Goal: Information Seeking & Learning: Learn about a topic

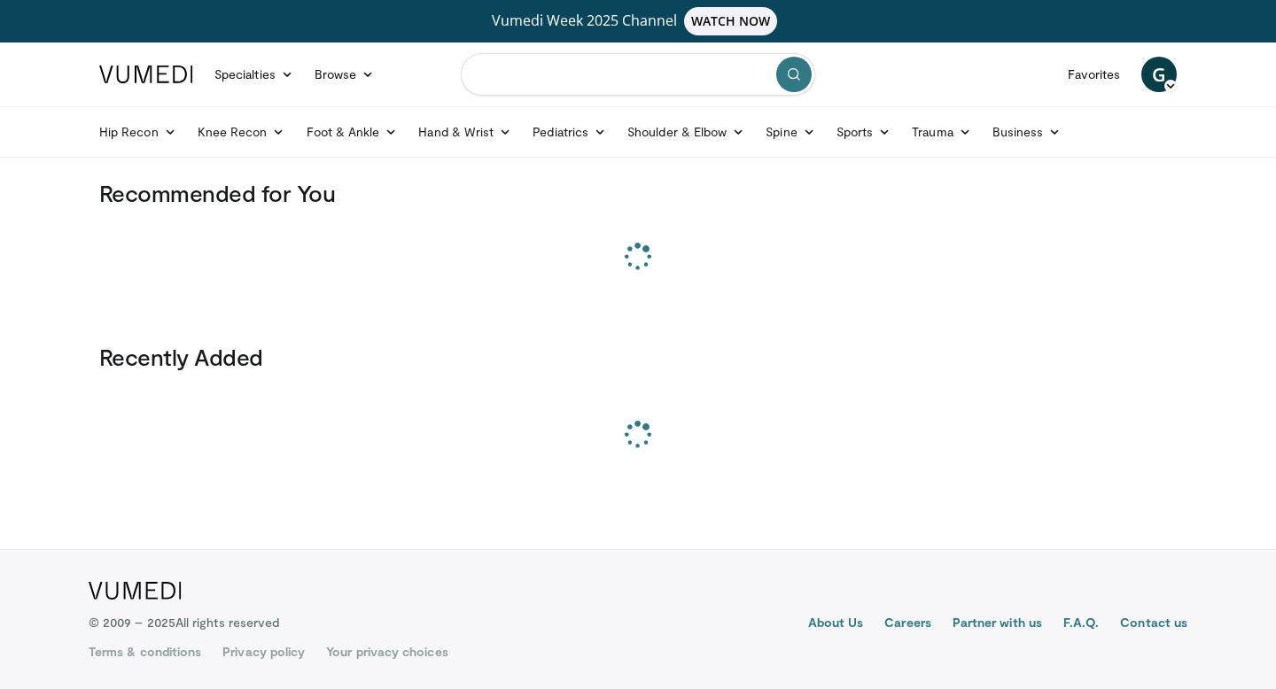
click at [670, 64] on input "Search topics, interventions" at bounding box center [638, 74] width 354 height 43
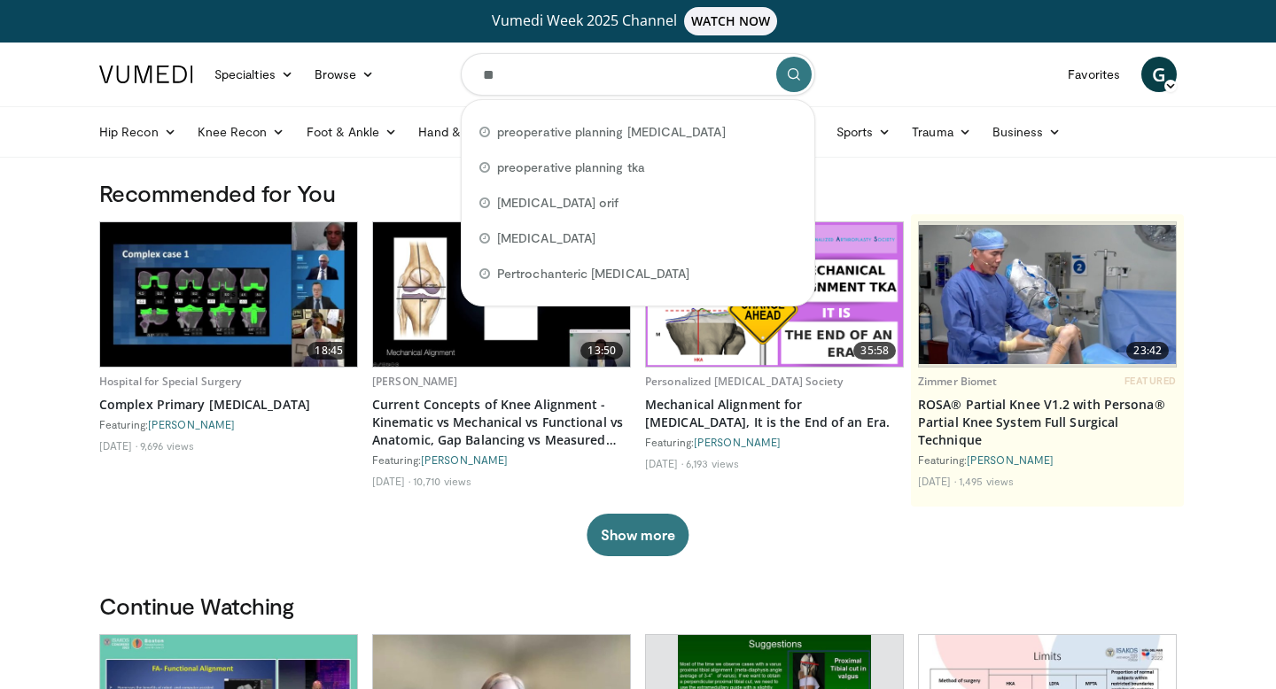
type input "*"
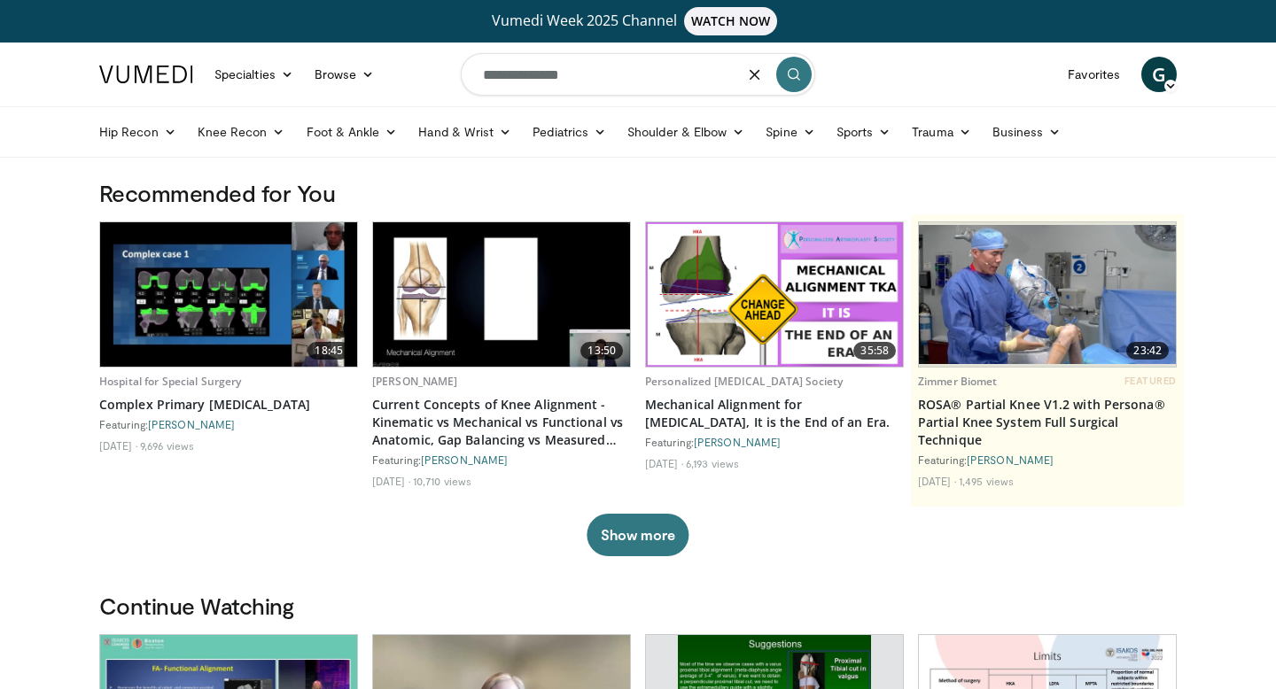
type input "**********"
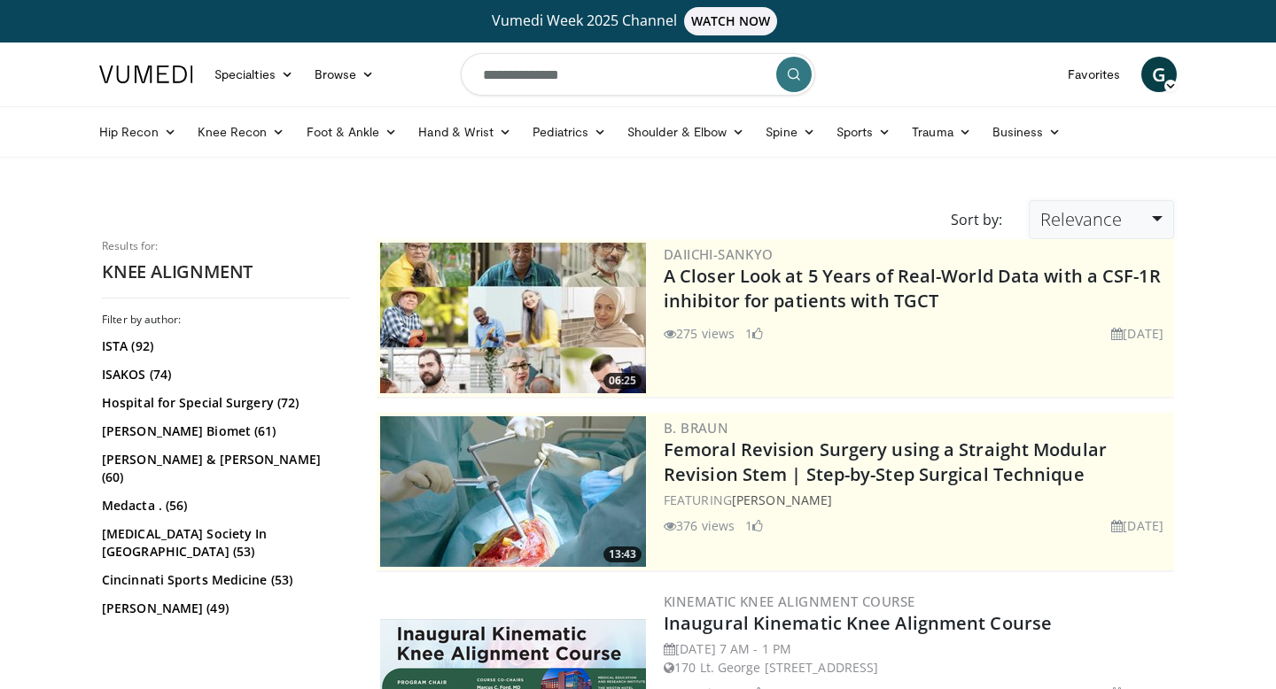
click at [1056, 209] on span "Relevance" at bounding box center [1081, 219] width 82 height 24
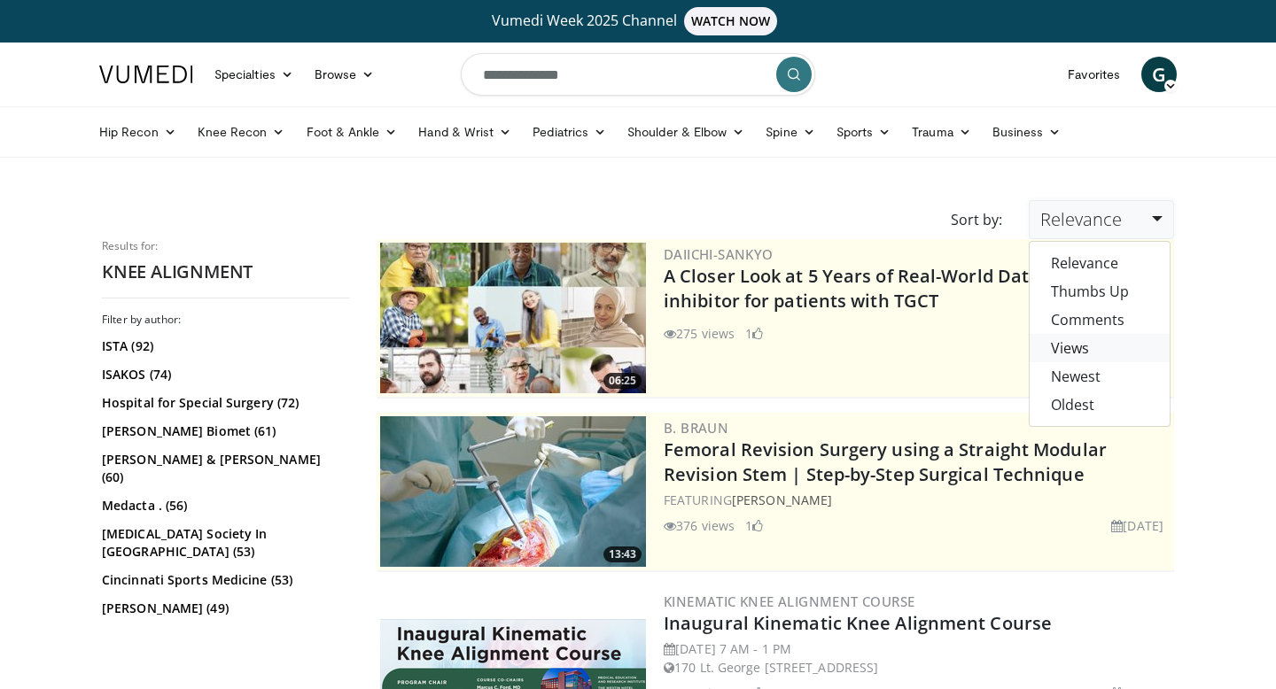
click at [1094, 352] on link "Views" at bounding box center [1100, 348] width 140 height 28
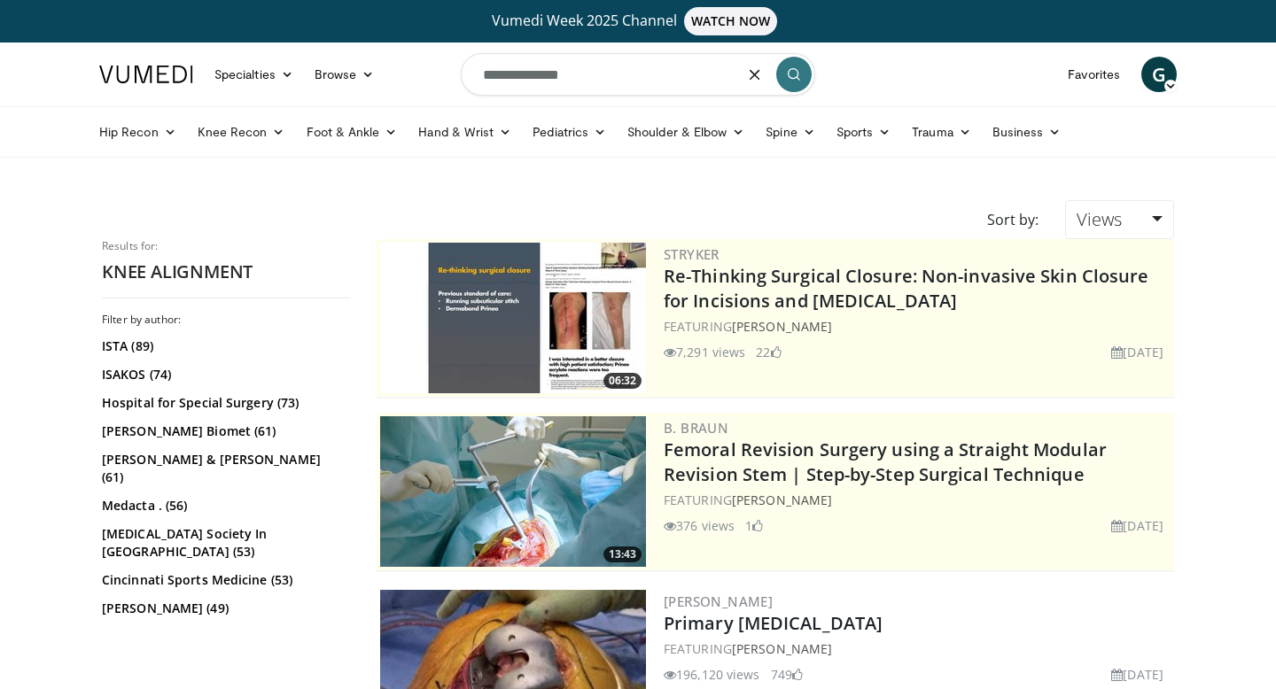
click at [658, 76] on input "**********" at bounding box center [638, 74] width 354 height 43
type input "**********"
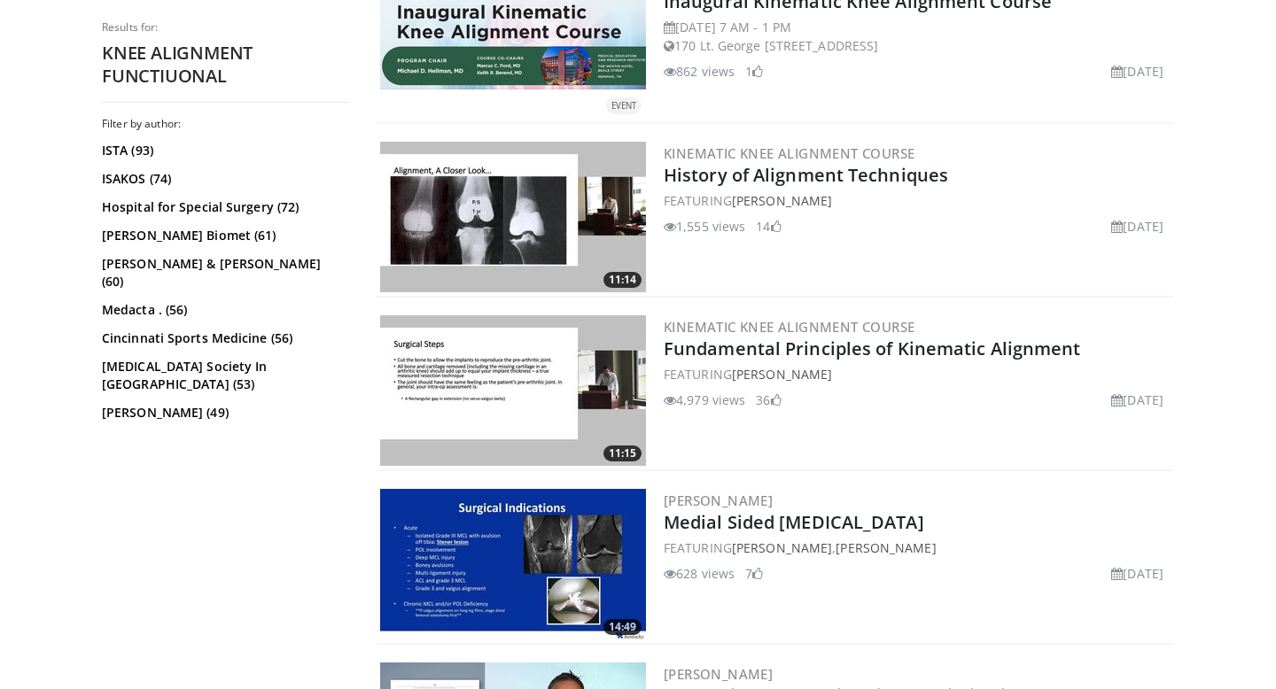
scroll to position [4115, 0]
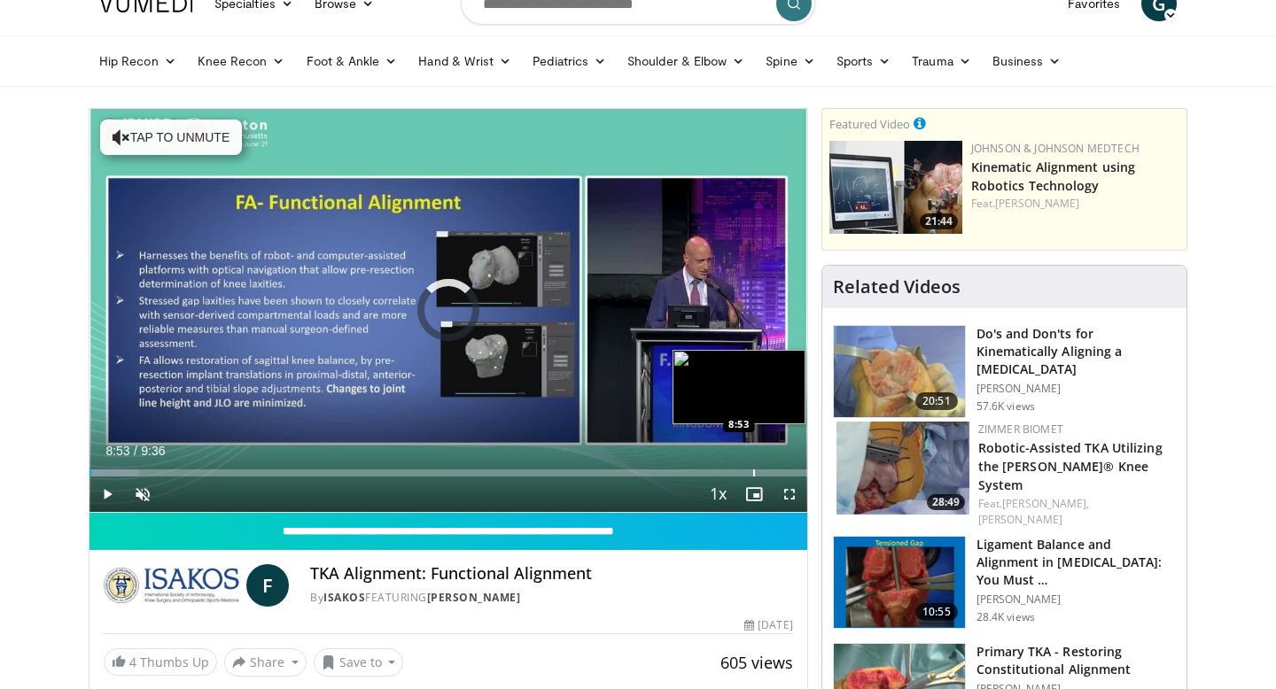
click at [753, 472] on div "Progress Bar" at bounding box center [754, 473] width 2 height 7
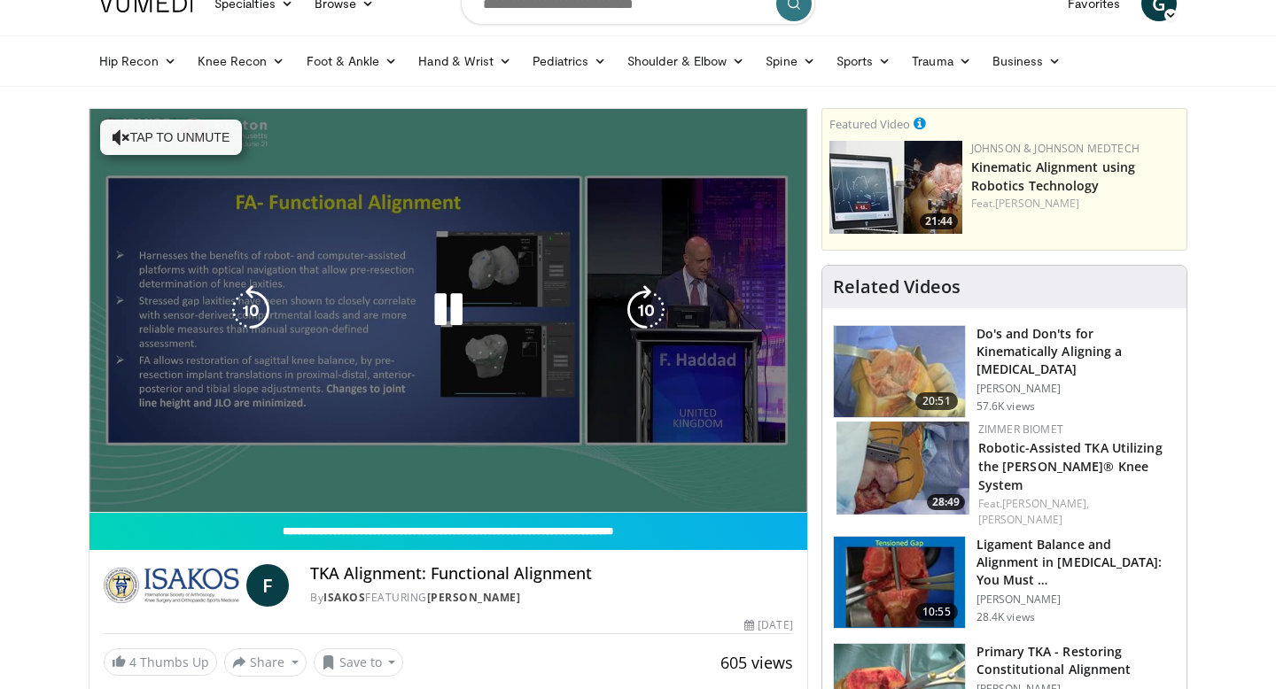
click at [788, 476] on video-js "**********" at bounding box center [448, 311] width 718 height 404
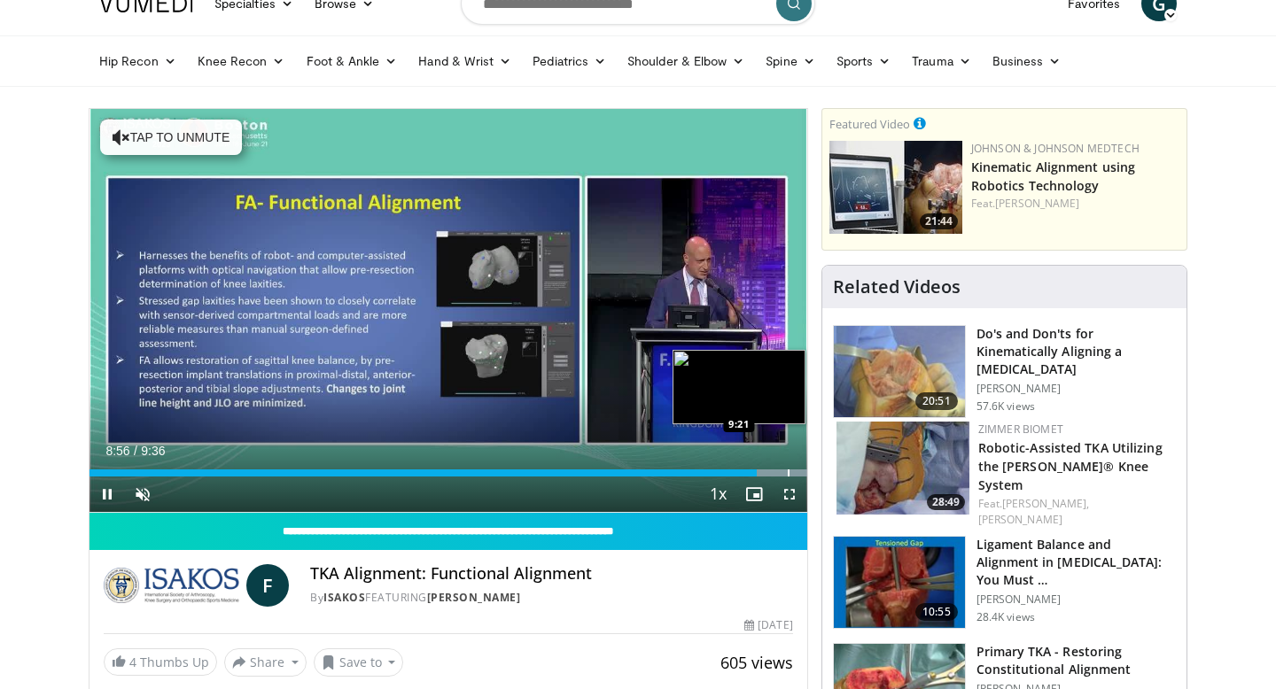
click at [788, 472] on div "Progress Bar" at bounding box center [789, 473] width 2 height 7
click at [778, 473] on div "Progress Bar" at bounding box center [779, 473] width 2 height 7
click at [768, 473] on div "Loaded : 100.00% 9:12 9:09" at bounding box center [448, 473] width 718 height 7
click at [751, 473] on div "Loaded : 100.00% 9:06 8:51" at bounding box center [448, 473] width 718 height 7
click at [720, 470] on div "8:53" at bounding box center [421, 473] width 664 height 7
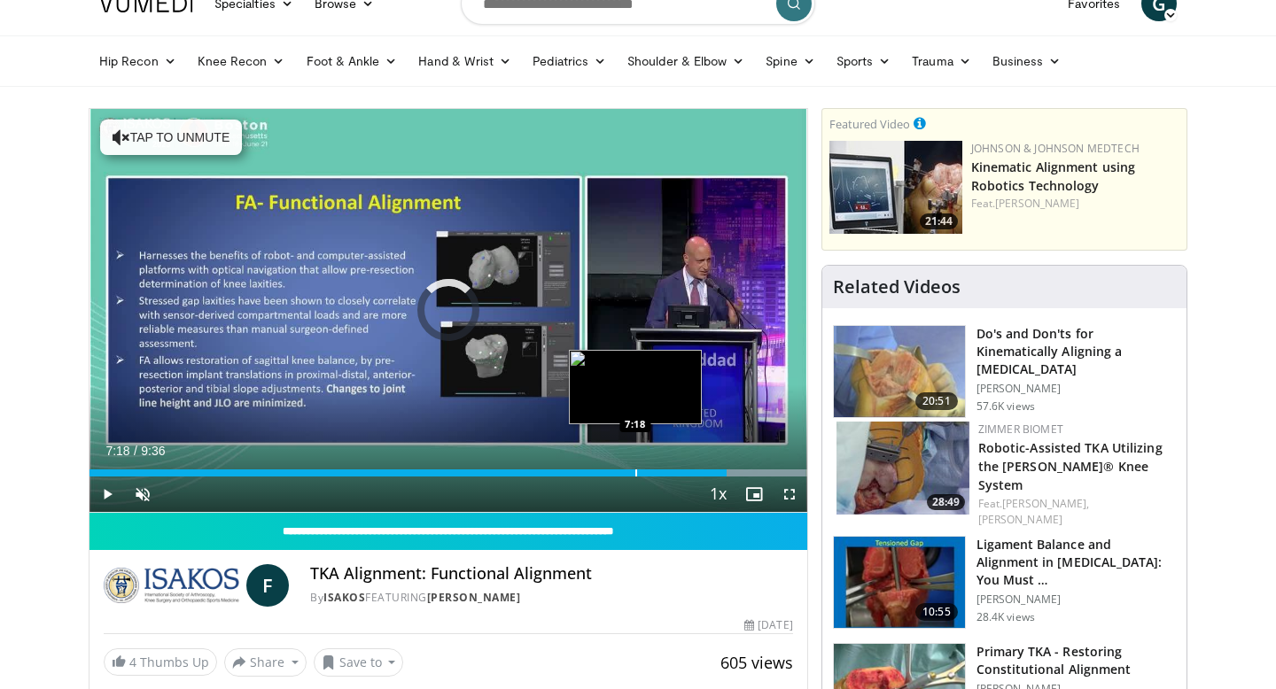
click at [634, 466] on div "Loaded : 99.76% 7:18 7:18" at bounding box center [448, 468] width 718 height 17
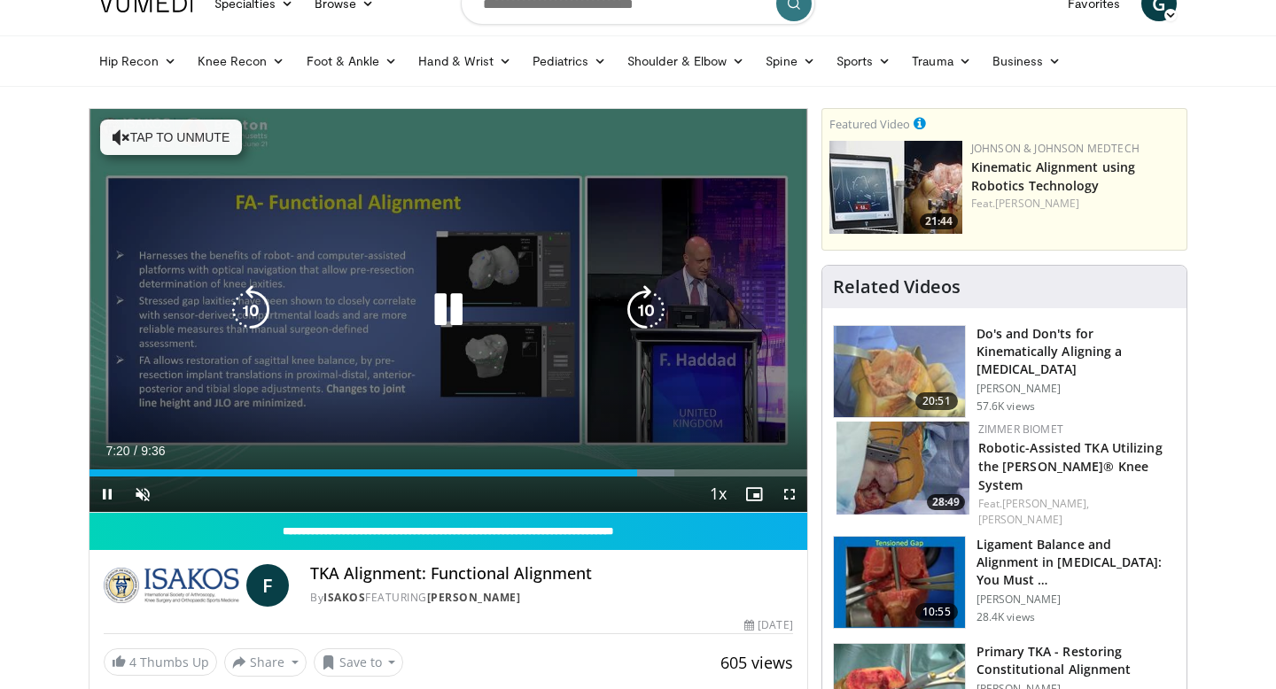
click at [187, 272] on div "10 seconds Tap to unmute" at bounding box center [448, 310] width 718 height 403
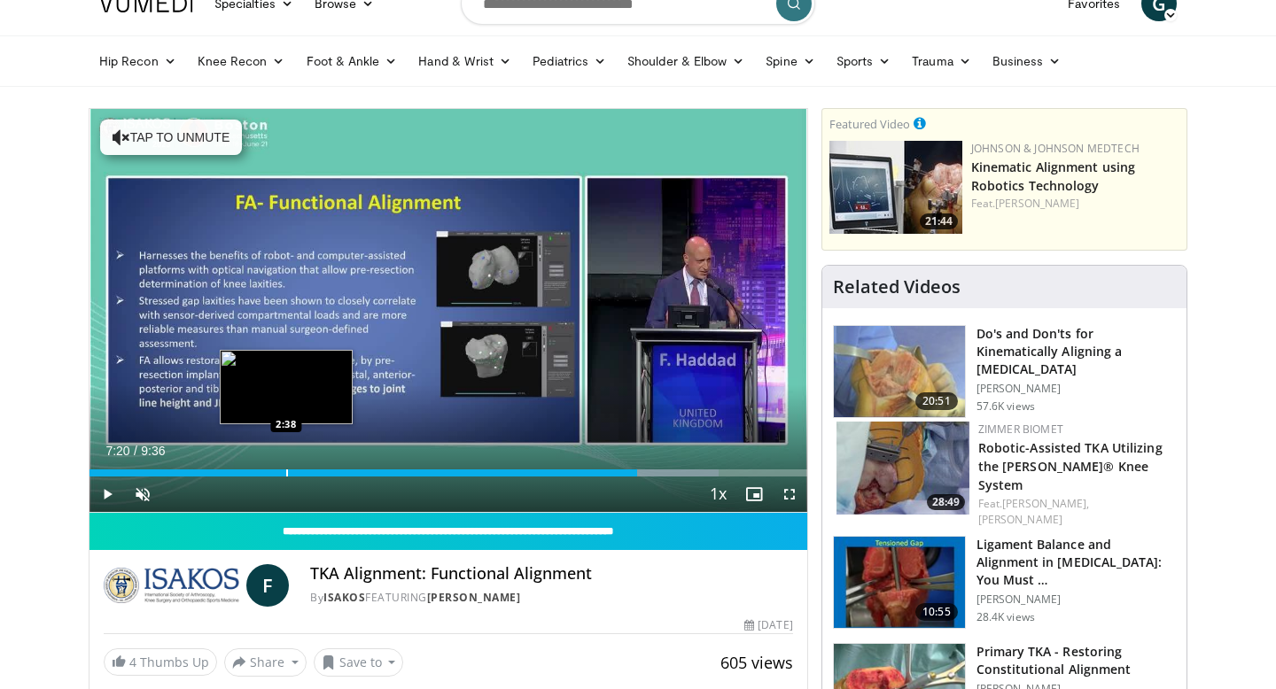
click at [286, 465] on div "Loaded : 87.71% 7:20 2:38" at bounding box center [448, 468] width 718 height 17
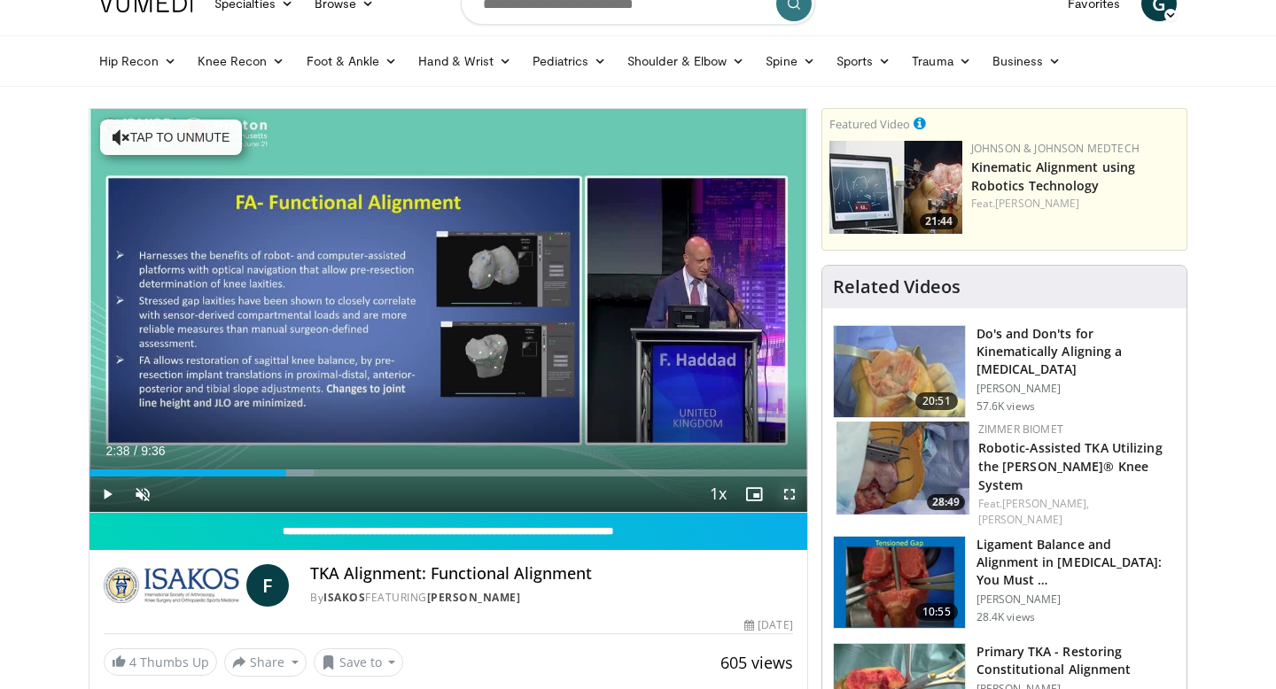
click at [793, 492] on span "Video Player" at bounding box center [789, 494] width 35 height 35
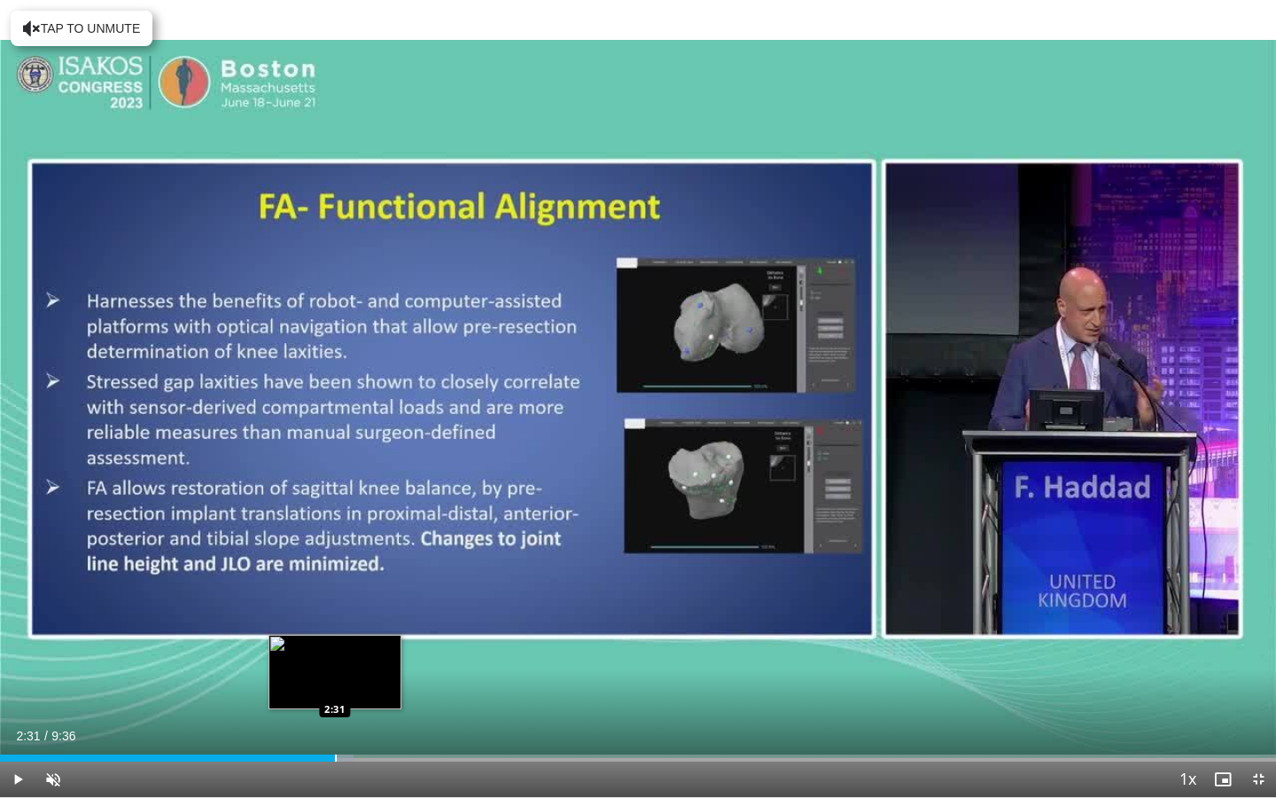
click at [334, 689] on div "Loaded : 27.74% 2:38 2:31" at bounding box center [638, 752] width 1276 height 17
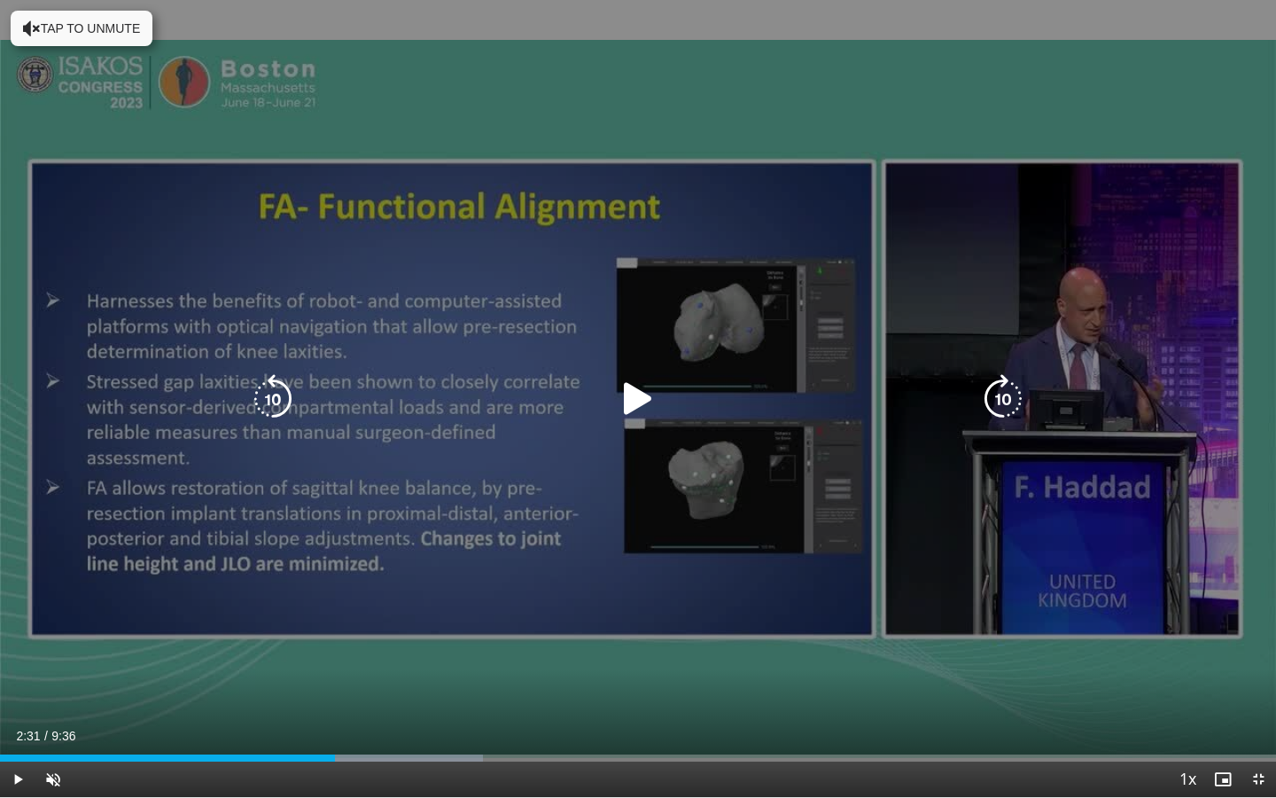
click at [609, 396] on div "Video Player" at bounding box center [638, 398] width 766 height 35
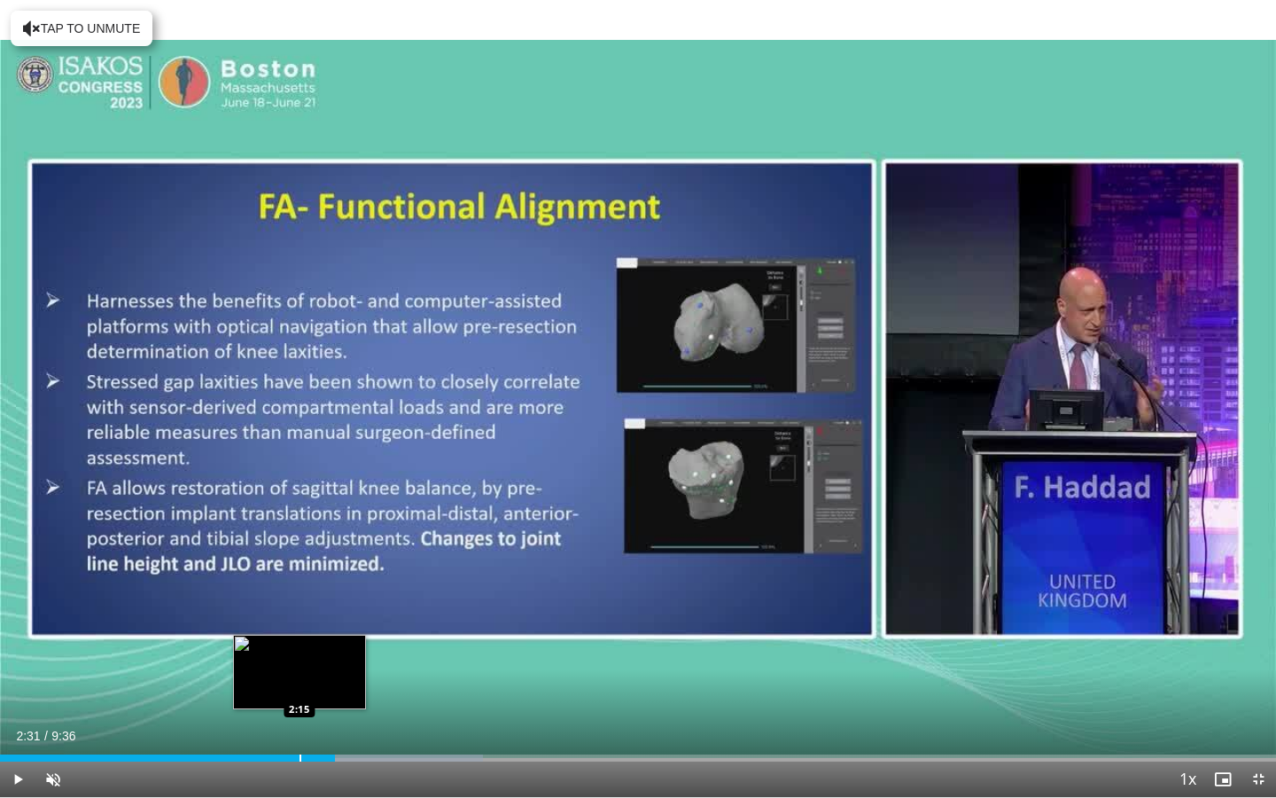
click at [297, 689] on div "Loaded : 37.83% 2:31 2:15" at bounding box center [638, 752] width 1276 height 17
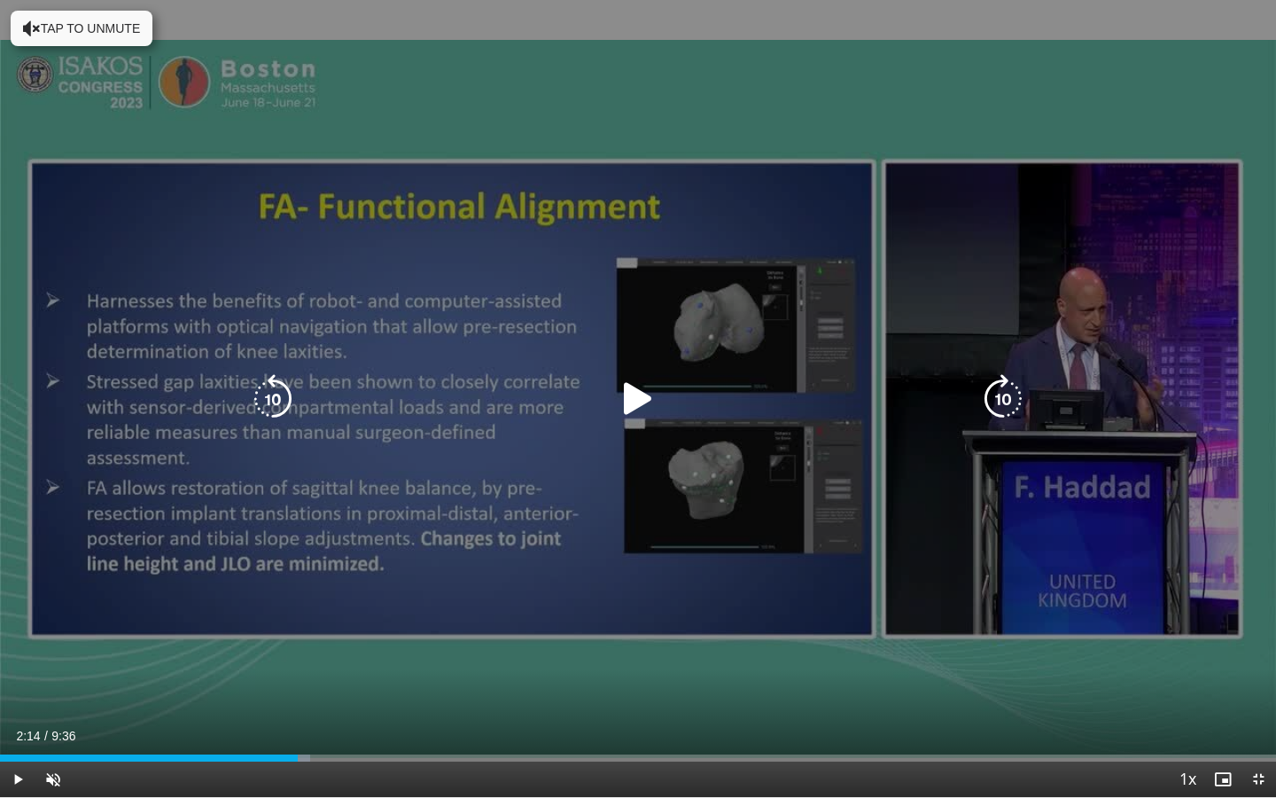
click at [642, 401] on icon "Video Player" at bounding box center [638, 399] width 50 height 50
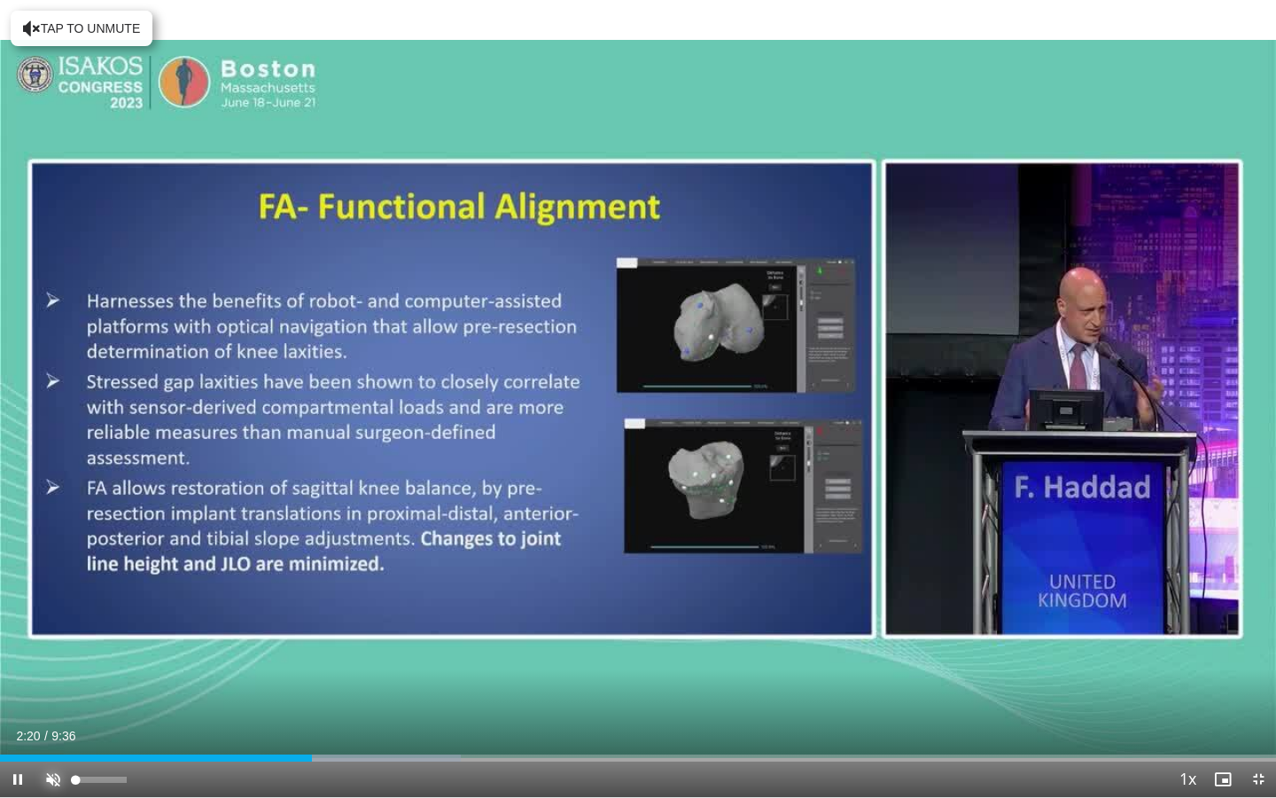
click at [58, 689] on span "Video Player" at bounding box center [52, 778] width 35 height 35
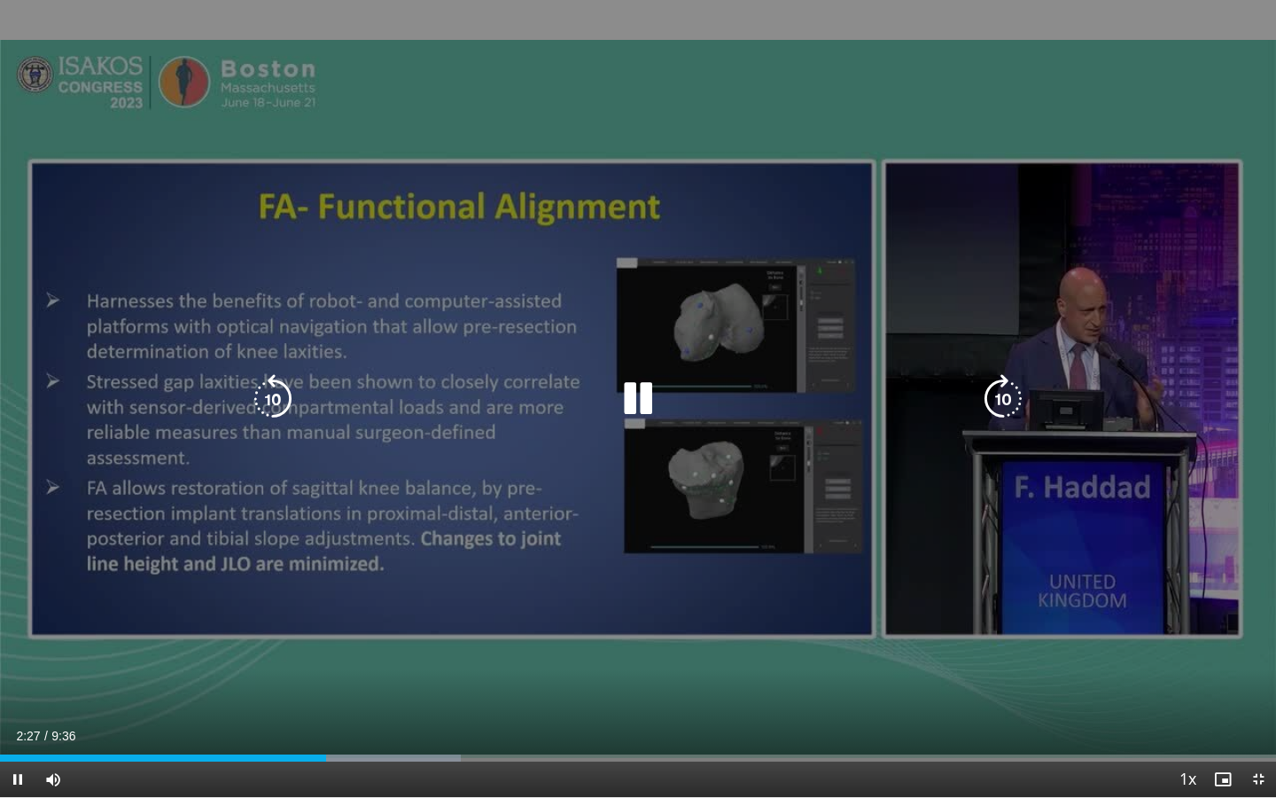
click at [287, 388] on icon "Video Player" at bounding box center [273, 399] width 50 height 50
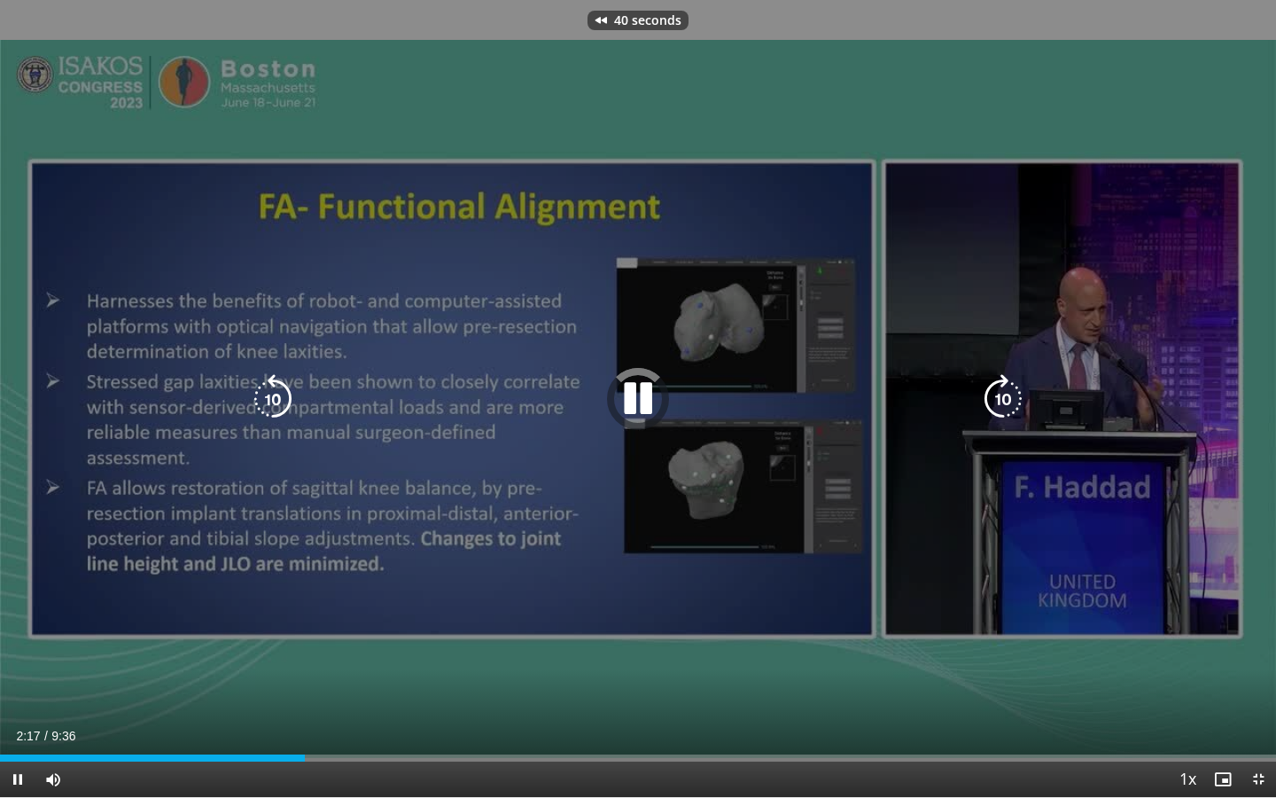
click at [287, 388] on icon "Video Player" at bounding box center [273, 399] width 50 height 50
click at [1006, 396] on icon "Video Player" at bounding box center [1003, 399] width 50 height 50
click at [271, 400] on icon "Video Player" at bounding box center [273, 399] width 50 height 50
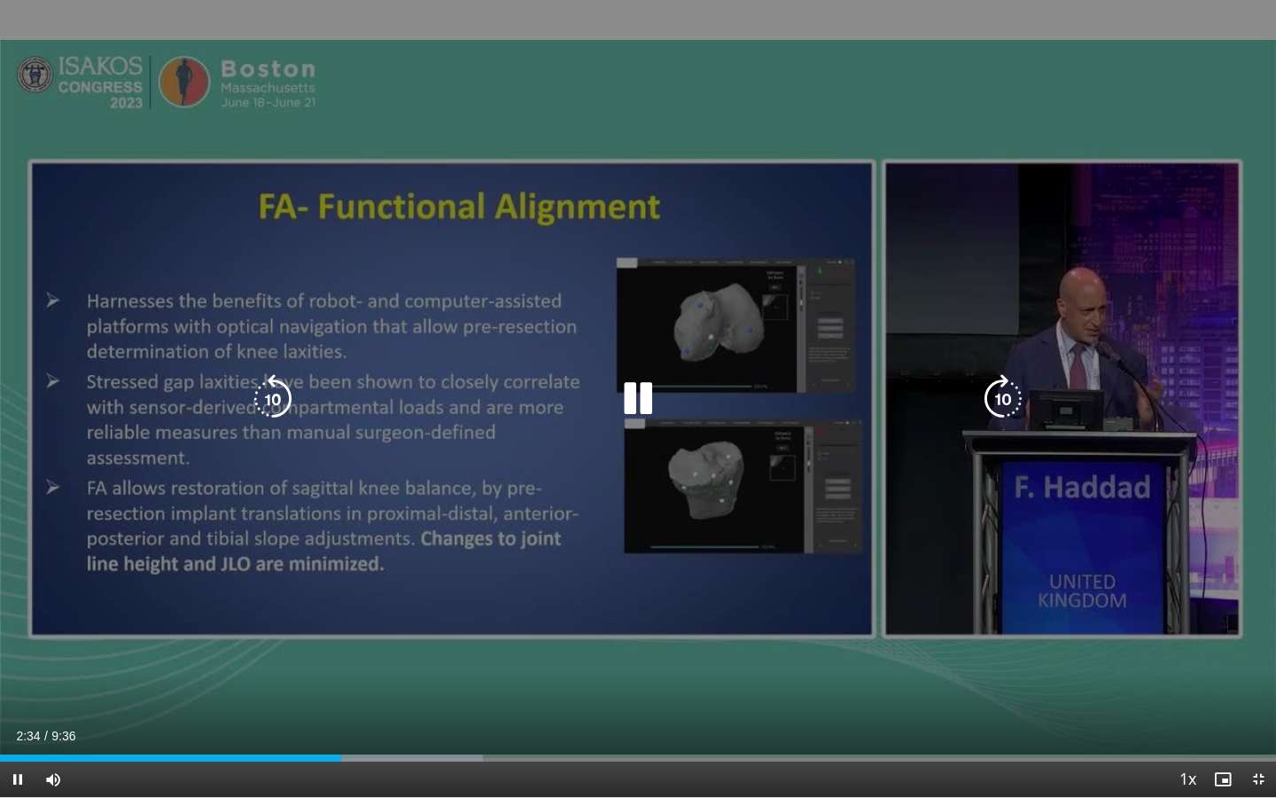
click at [267, 407] on icon "Video Player" at bounding box center [273, 399] width 50 height 50
click at [638, 397] on icon "Video Player" at bounding box center [638, 399] width 50 height 50
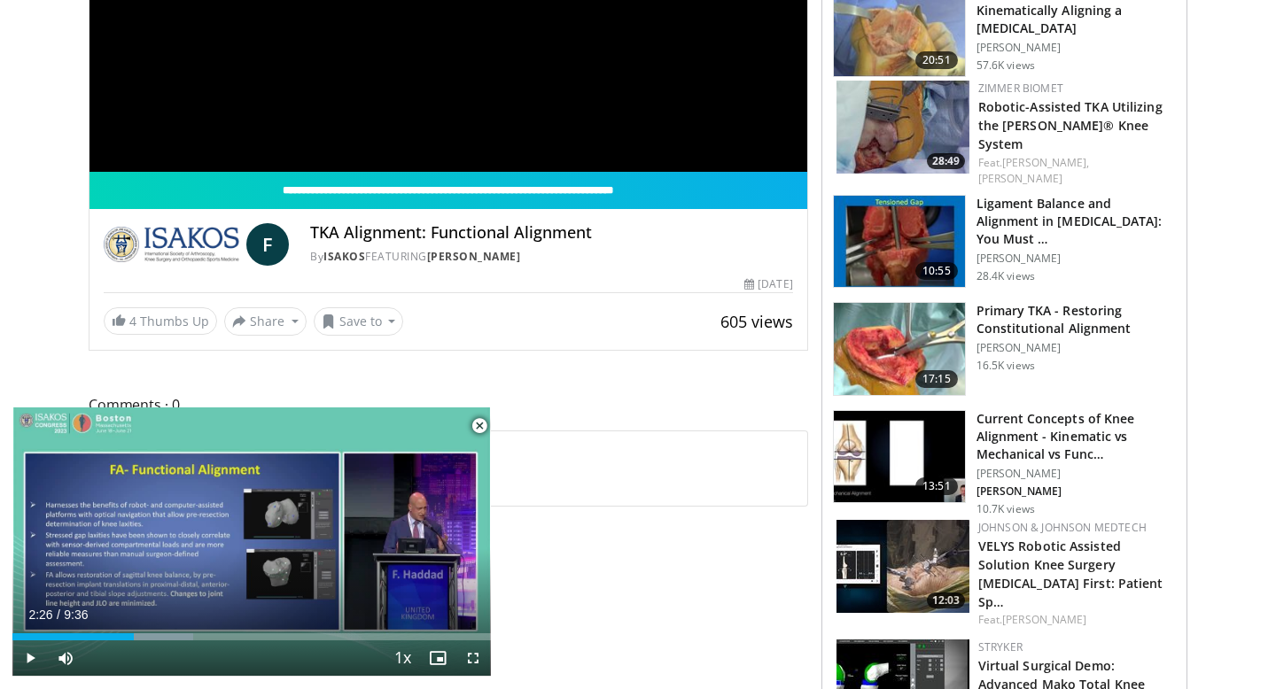
scroll to position [416, 0]
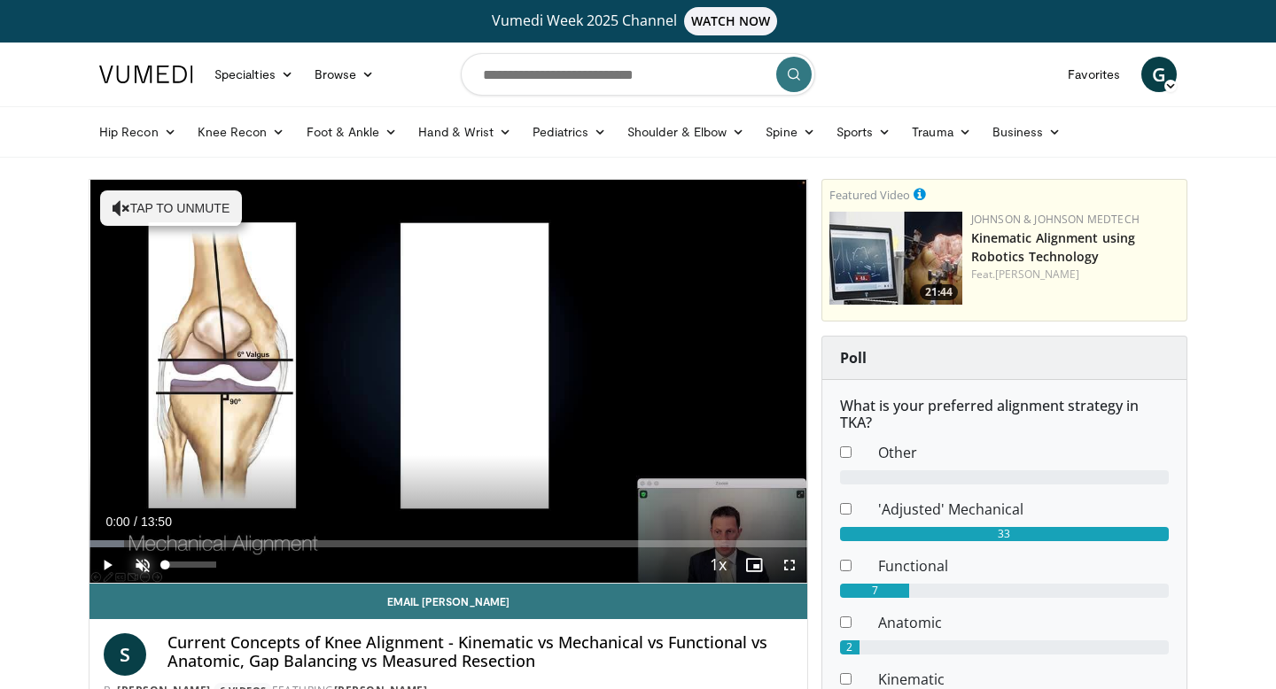
click at [140, 566] on span "Video Player" at bounding box center [142, 565] width 35 height 35
click at [790, 568] on span "Video Player" at bounding box center [789, 565] width 35 height 35
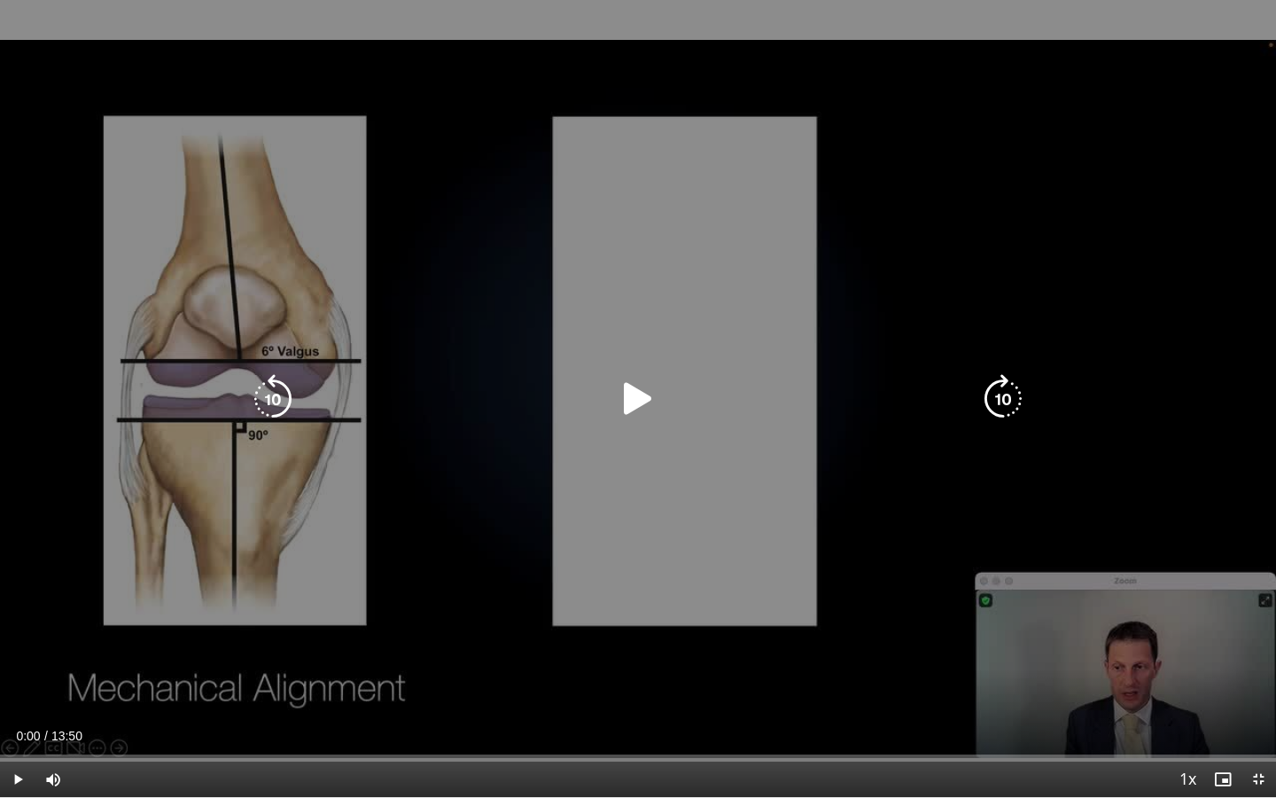
click at [637, 283] on div "10 seconds Tap to unmute" at bounding box center [638, 398] width 1276 height 797
click at [622, 364] on div "10 seconds Tap to unmute" at bounding box center [638, 398] width 1276 height 797
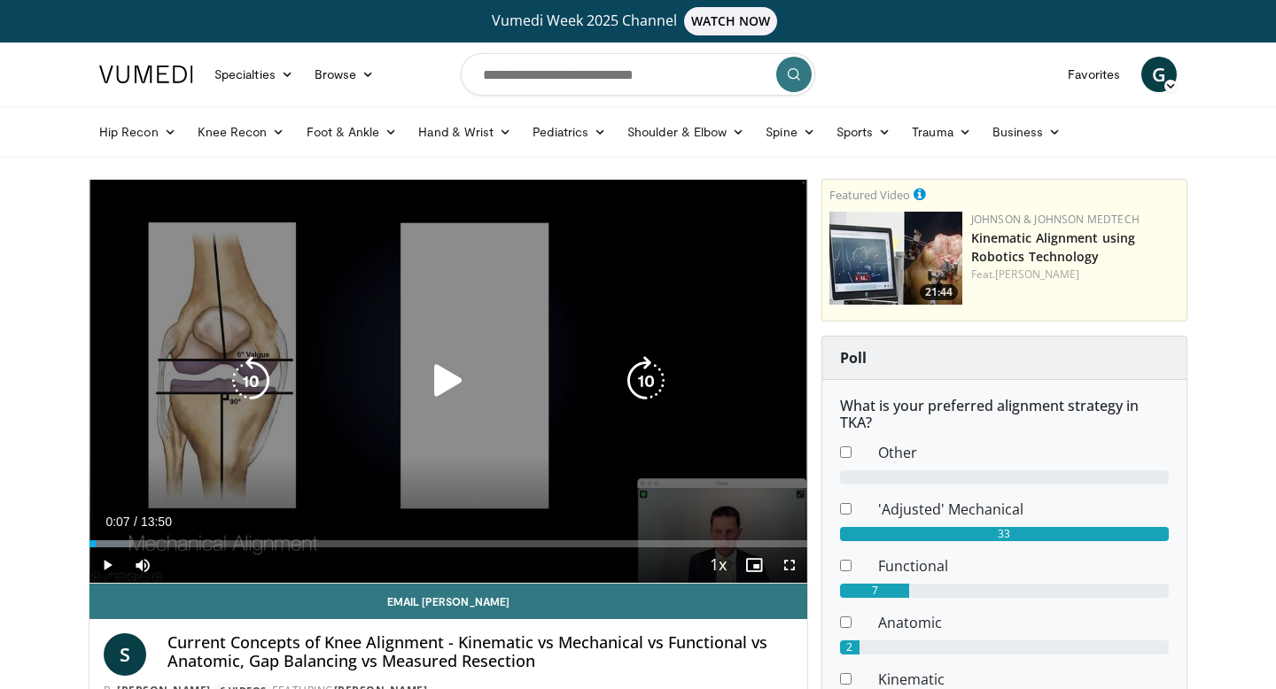
click at [453, 374] on icon "Video Player" at bounding box center [449, 381] width 50 height 50
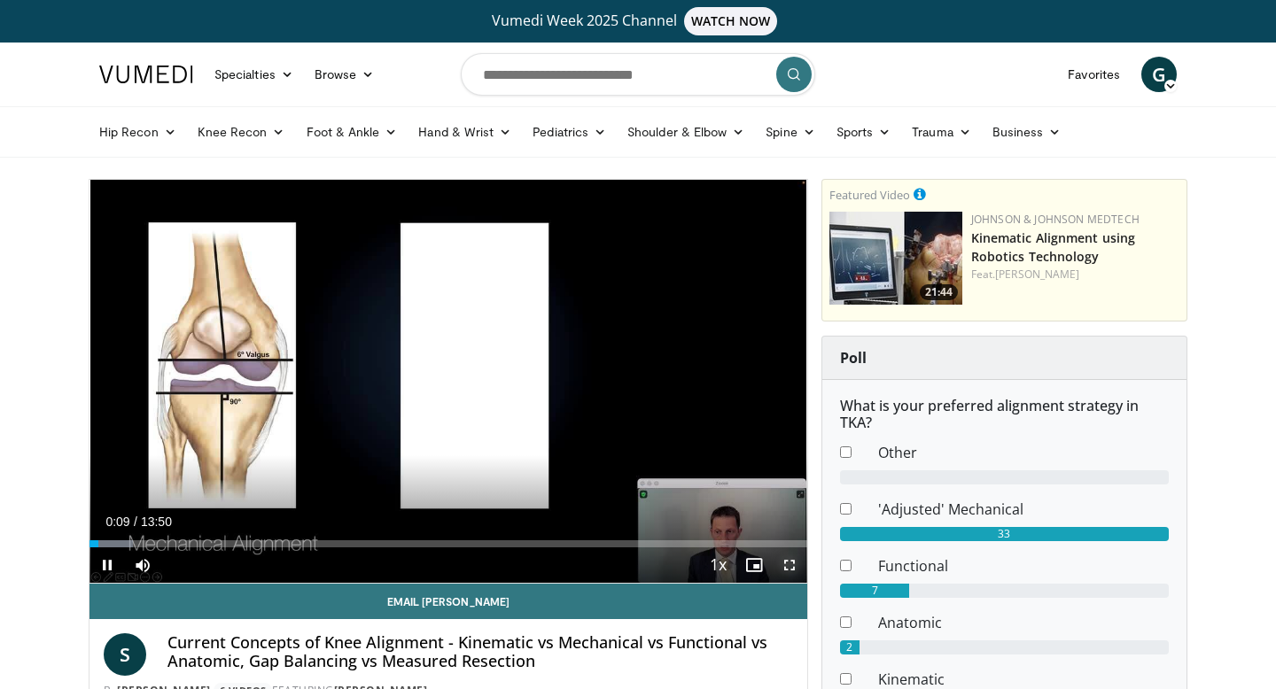
click at [797, 571] on span "Video Player" at bounding box center [789, 565] width 35 height 35
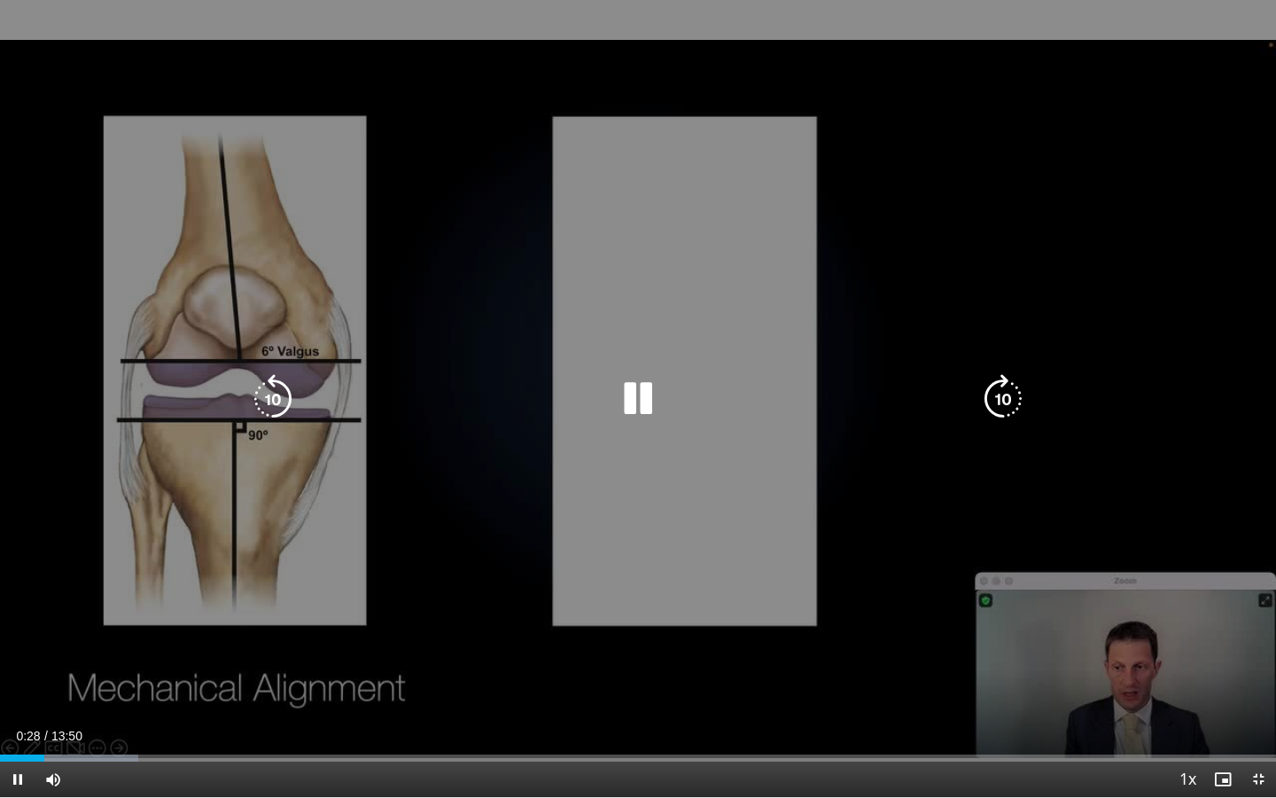
click at [638, 405] on icon "Video Player" at bounding box center [638, 399] width 50 height 50
click at [639, 399] on icon "Video Player" at bounding box center [638, 399] width 50 height 50
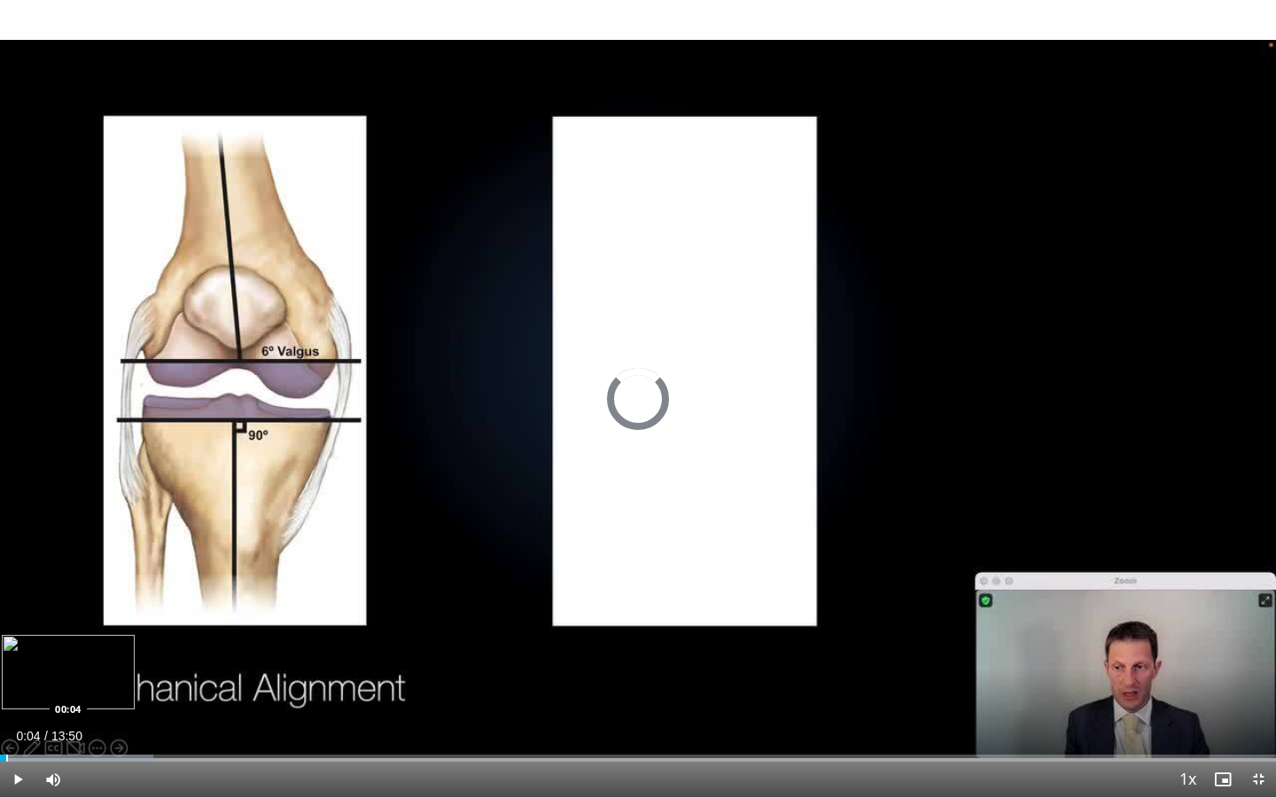
click at [6, 689] on div "Progress Bar" at bounding box center [7, 757] width 2 height 7
click at [0, 689] on div "Loaded : 12.01% 00:05 00:00" at bounding box center [638, 752] width 1276 height 17
click at [6, 689] on div "Progress Bar" at bounding box center [7, 757] width 2 height 7
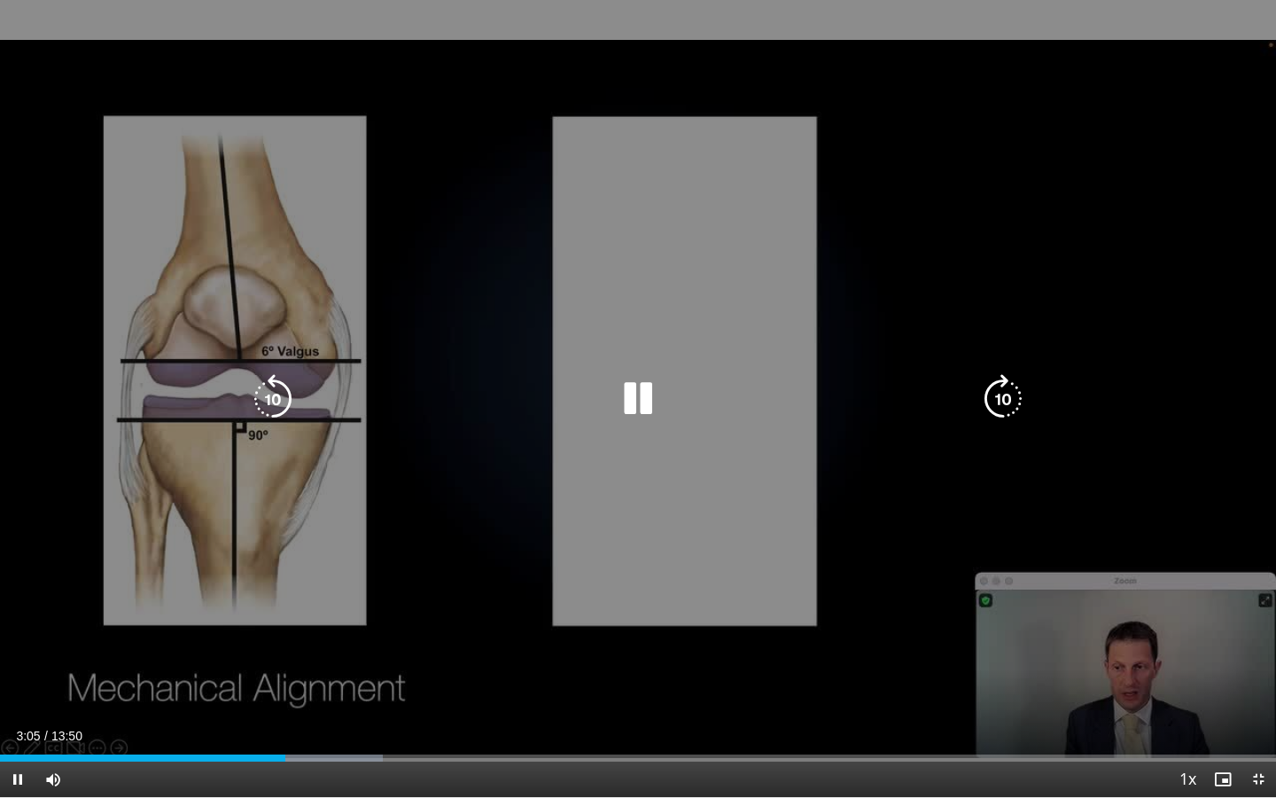
click at [639, 389] on icon "Video Player" at bounding box center [638, 399] width 50 height 50
click at [847, 216] on div "20 seconds Tap to unmute" at bounding box center [638, 398] width 1276 height 797
click at [846, 216] on div "20 seconds Tap to unmute" at bounding box center [638, 398] width 1276 height 797
click at [1098, 253] on div "20 seconds Tap to unmute" at bounding box center [638, 398] width 1276 height 797
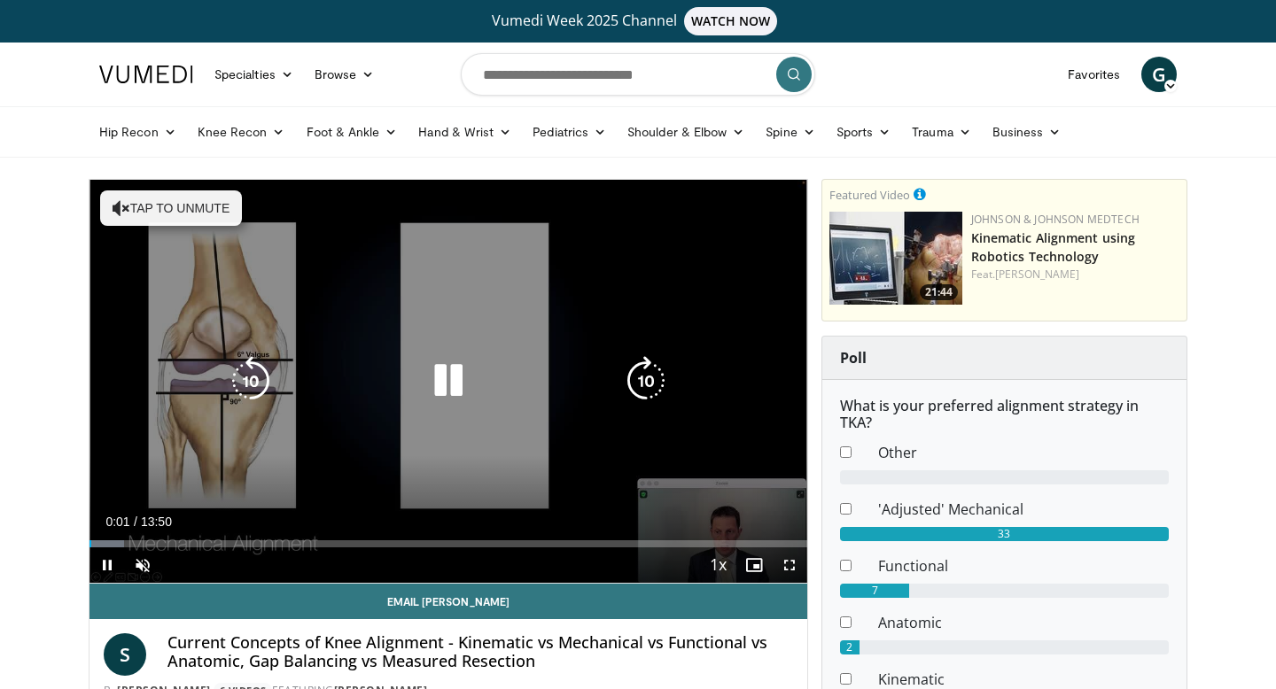
click at [507, 300] on div "10 seconds Tap to unmute" at bounding box center [448, 381] width 718 height 403
